Goal: Transaction & Acquisition: Purchase product/service

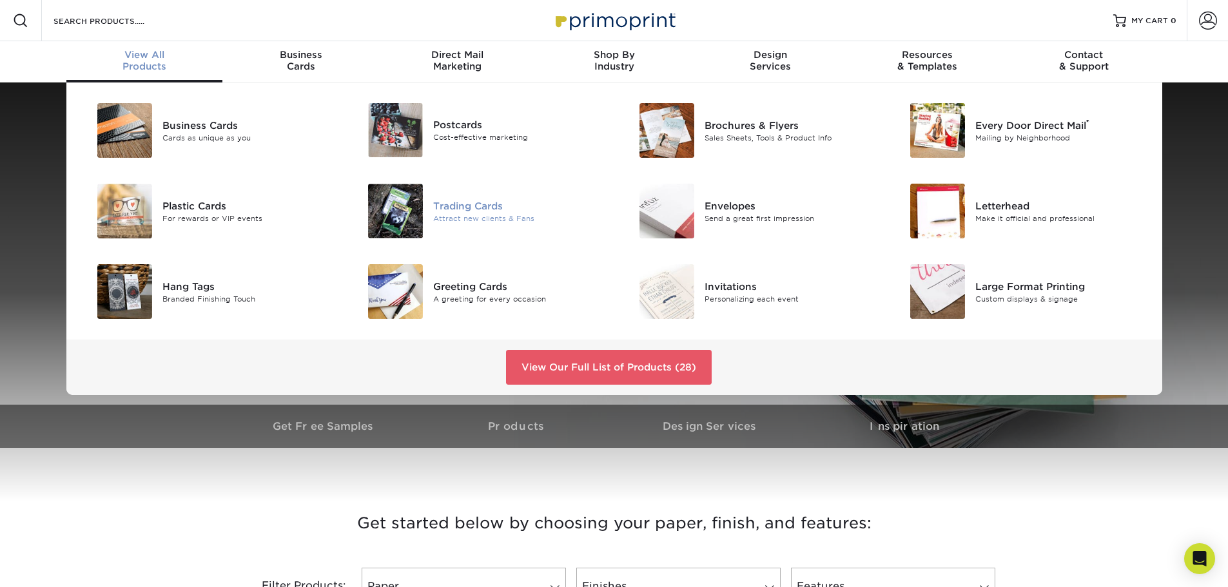
click at [480, 206] on div "Trading Cards" at bounding box center [518, 206] width 171 height 14
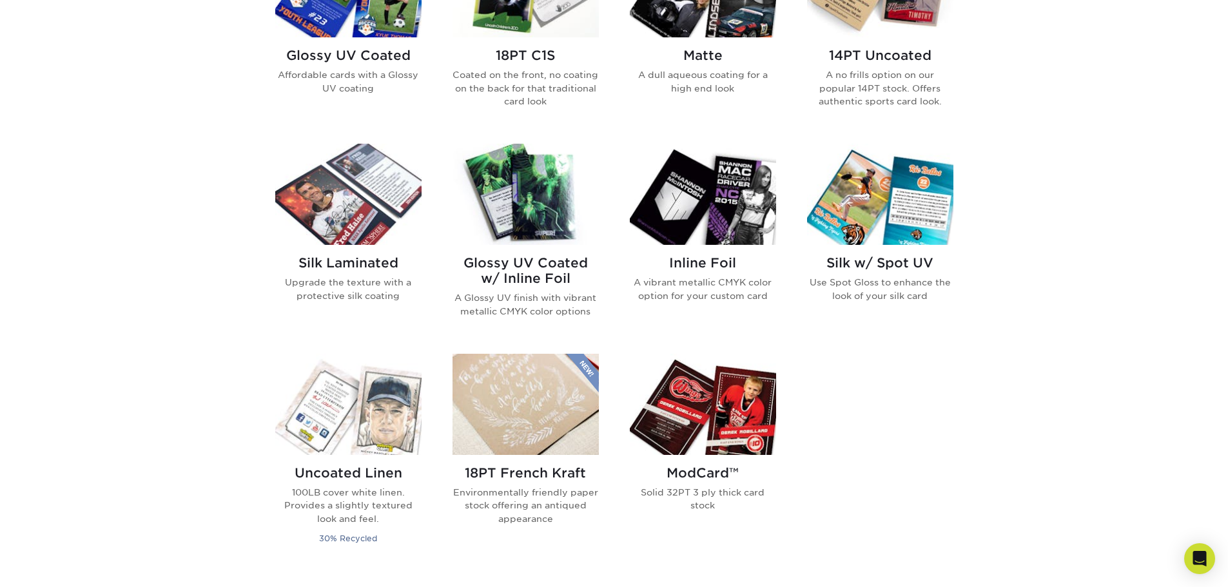
scroll to position [774, 0]
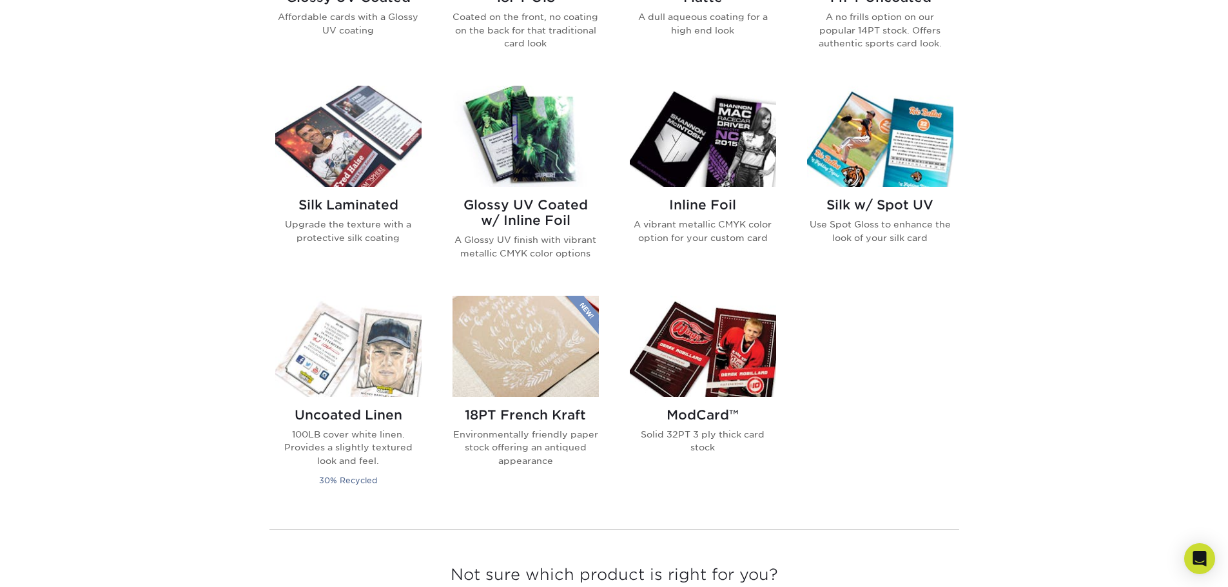
click at [972, 375] on div "Get started below by choosing your paper, finish, and features: Filtered Matche…" at bounding box center [614, 186] width 1228 height 962
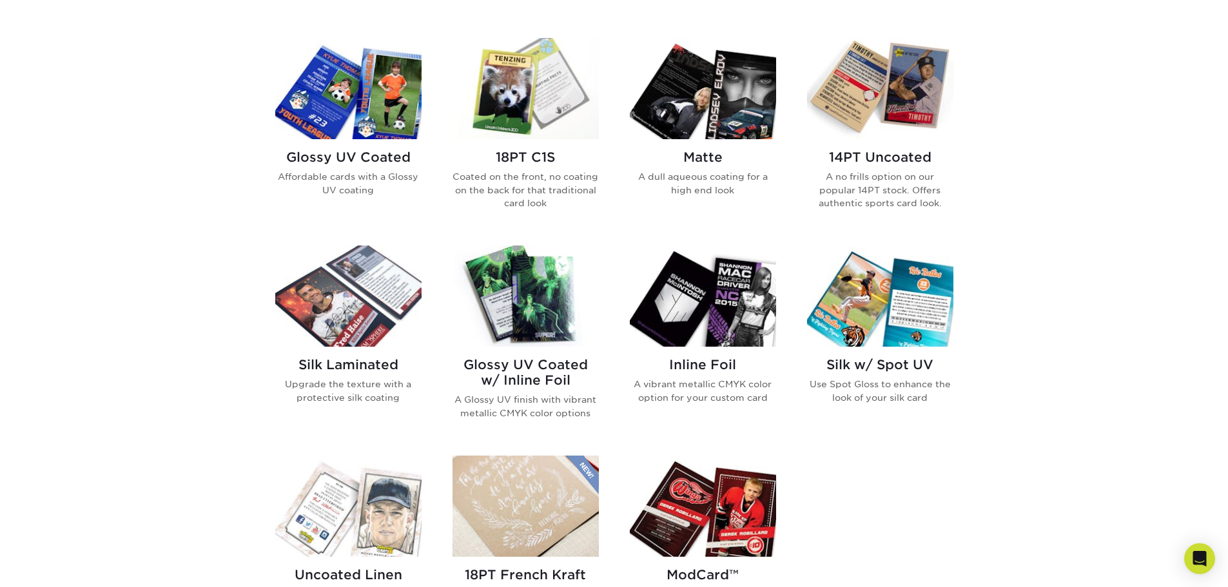
scroll to position [580, 0]
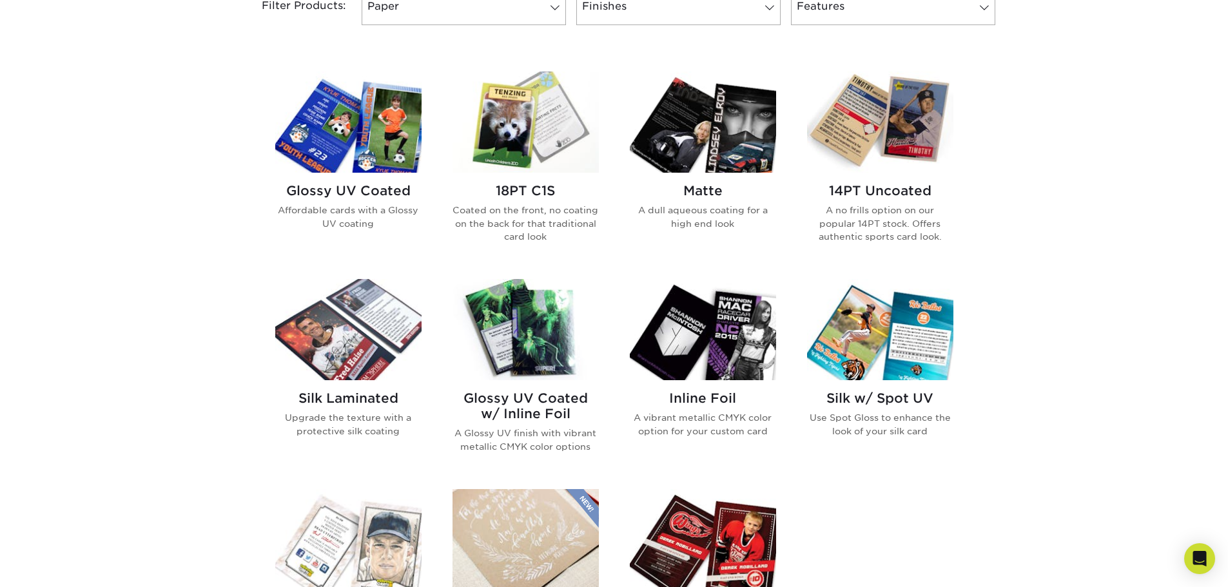
click at [374, 155] on img at bounding box center [348, 122] width 146 height 101
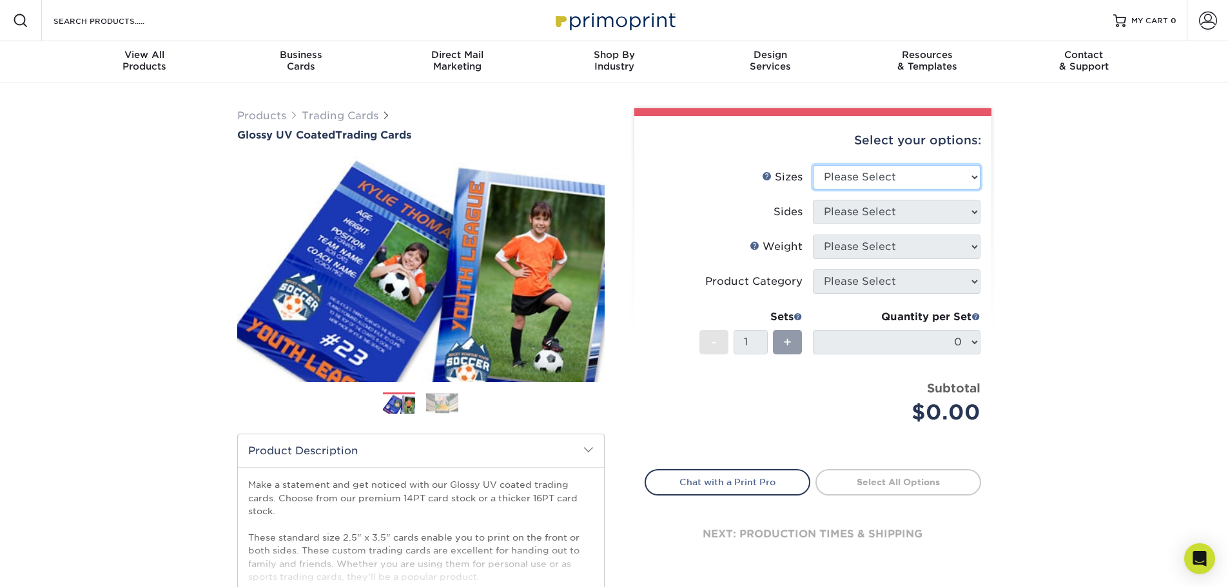
click at [950, 175] on select "Please Select 2.5" x 3.5"" at bounding box center [897, 177] width 168 height 25
select select "2.50x3.50"
click at [813, 165] on select "Please Select 2.5" x 3.5"" at bounding box center [897, 177] width 168 height 25
click at [917, 218] on select "Please Select Print Both Sides Print Front Only" at bounding box center [897, 212] width 168 height 25
select select "13abbda7-1d64-4f25-8bb2-c179b224825d"
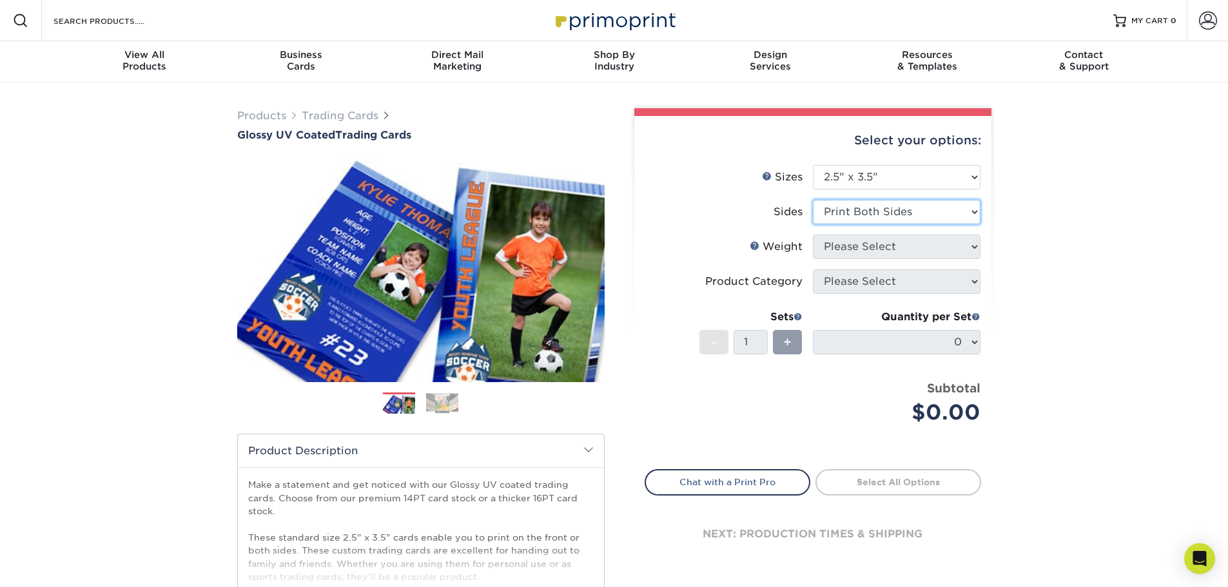
click at [813, 200] on select "Please Select Print Both Sides Print Front Only" at bounding box center [897, 212] width 168 height 25
click at [929, 245] on select "Please Select 16PT 14PT 18PT C1S" at bounding box center [897, 247] width 168 height 25
select select "16PT"
click at [813, 235] on select "Please Select 16PT 14PT 18PT C1S" at bounding box center [897, 247] width 168 height 25
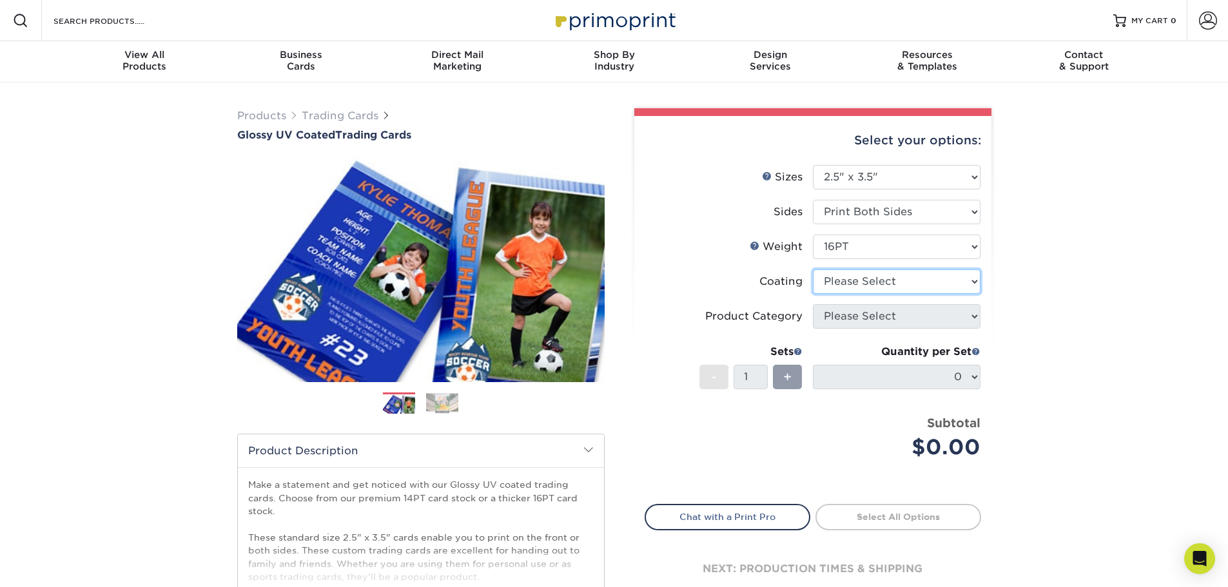
click at [883, 282] on select at bounding box center [897, 282] width 168 height 25
select select "1e8116af-acfc-44b1-83dc-8181aa338834"
click at [813, 270] on select at bounding box center [897, 282] width 168 height 25
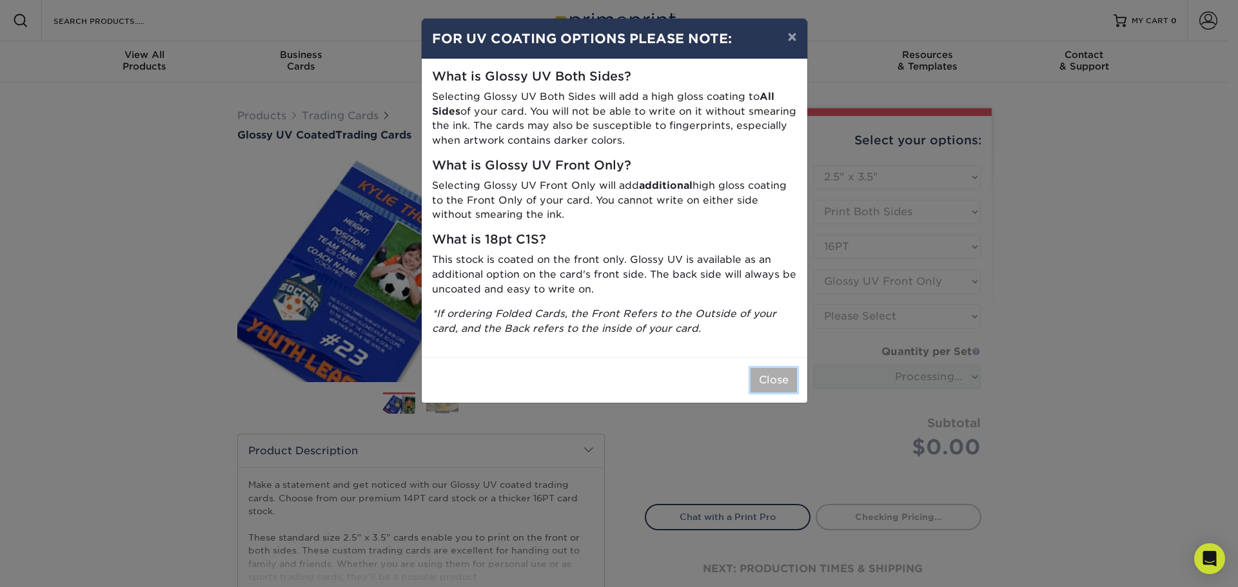
click at [767, 378] on button "Close" at bounding box center [774, 380] width 46 height 25
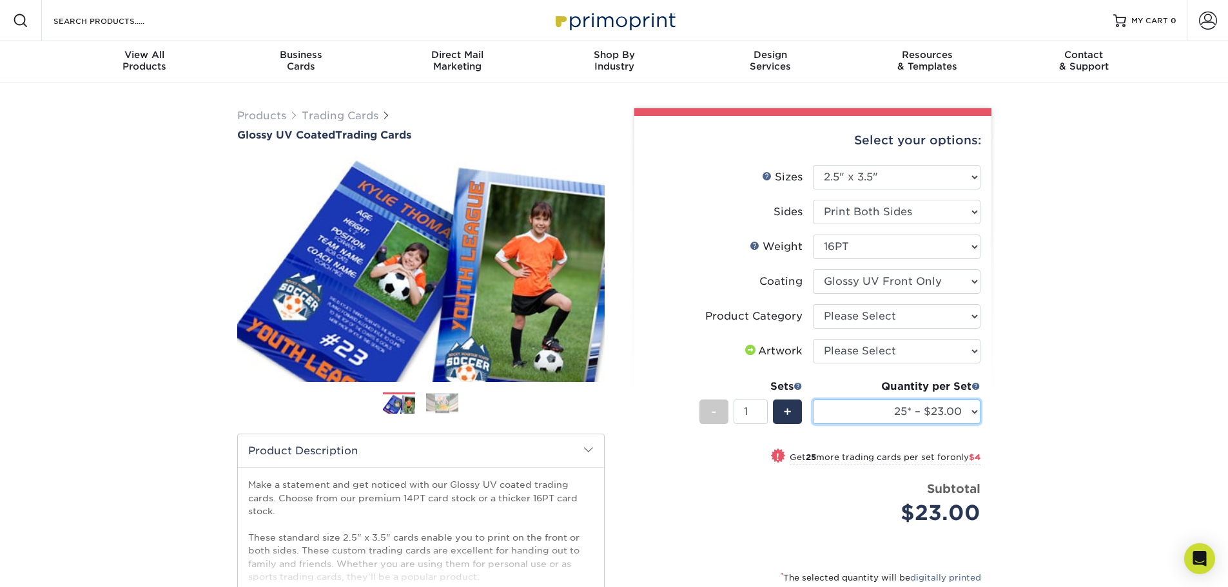
click at [968, 412] on select "25* – $23.00 50* – $27.00 75* – $33.00 100* – $37.00 250* – $47.00 500 – $58.00…" at bounding box center [897, 412] width 168 height 25
select select "100* – $37.00"
click at [813, 400] on select "25* – $23.00 50* – $27.00 75* – $33.00 100* – $37.00 250* – $47.00 500 – $58.00…" at bounding box center [897, 412] width 168 height 25
click at [1010, 361] on div "Products Trading Cards Glossy UV Coated Trading Cards Previous Next /" at bounding box center [614, 427] width 1228 height 689
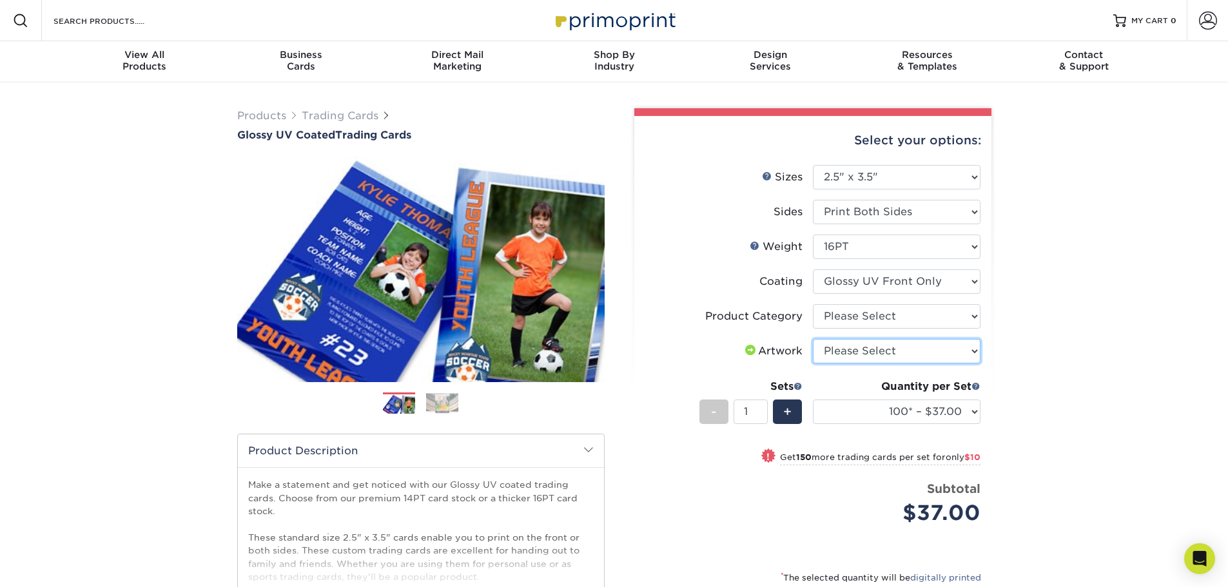
click at [959, 351] on select "Please Select I will upload files I need a design - $100" at bounding box center [897, 351] width 168 height 25
click at [961, 316] on select "Please Select Trading Cards" at bounding box center [897, 316] width 168 height 25
select select "c2f9bce9-36c2-409d-b101-c29d9d031e18"
click at [813, 304] on select "Please Select Trading Cards" at bounding box center [897, 316] width 168 height 25
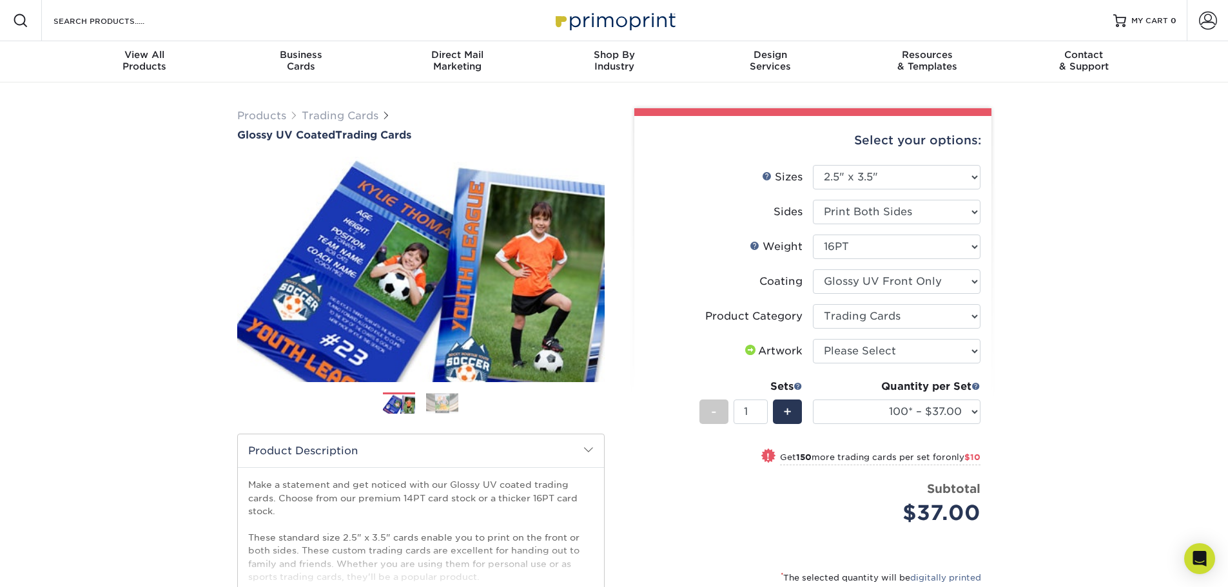
click at [560, 156] on div "Products Trading Cards Glossy UV Coated Trading Cards Previous /" at bounding box center [421, 413] width 387 height 611
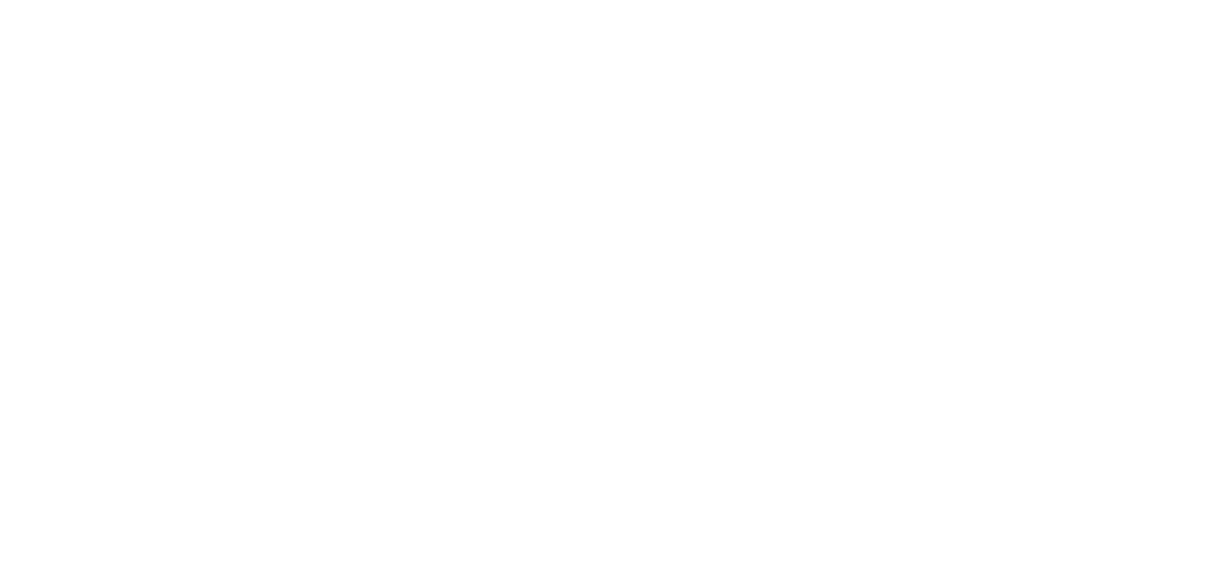
select select "2.50x3.50"
